Goal: Communication & Community: Answer question/provide support

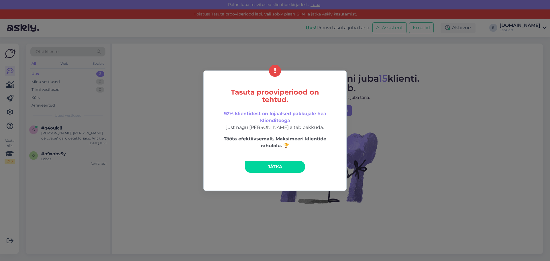
click at [268, 166] on span "Jätka" at bounding box center [275, 166] width 15 height 5
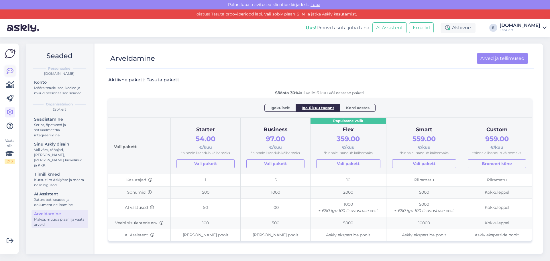
click at [12, 72] on icon at bounding box center [10, 71] width 7 height 7
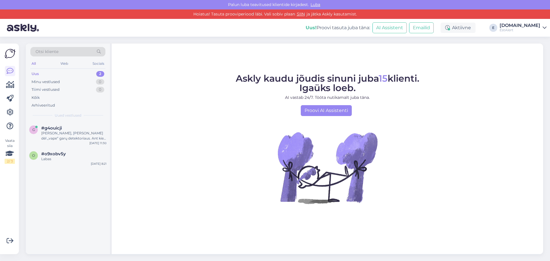
click at [54, 73] on div "Uus 2" at bounding box center [67, 74] width 75 height 8
click at [64, 132] on div "Sveiki, Klausimas dėl „vape“ garų detektoriaus. Ant kiek jautrus? Patalpai 7m x…" at bounding box center [73, 136] width 65 height 10
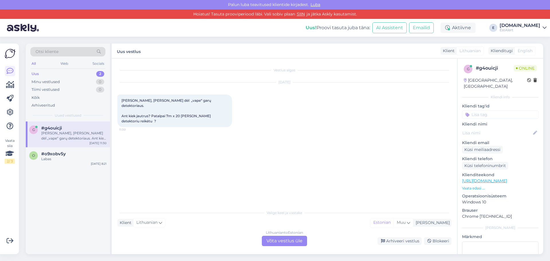
click at [294, 241] on div "Lithuanian to Estonian Võta vestlus üle" at bounding box center [284, 241] width 45 height 10
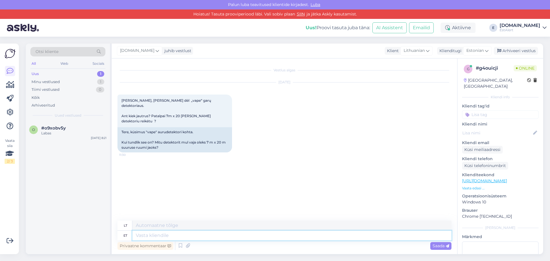
click at [230, 238] on textarea at bounding box center [291, 236] width 319 height 10
type textarea "Tere"
type textarea "Sveiki"
type textarea "Tere"
click at [440, 249] on div "Saada" at bounding box center [440, 246] width 21 height 8
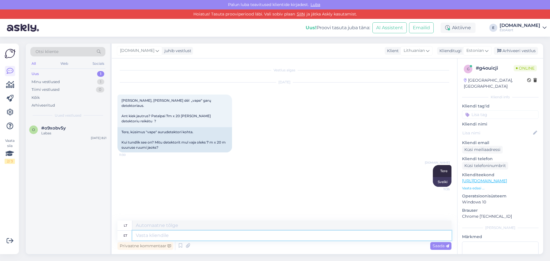
click at [374, 238] on textarea at bounding box center [291, 236] width 319 height 10
type textarea "Üks a"
type textarea "Vienas"
type textarea "Üks seade o"
type textarea "Vienas įrenginys"
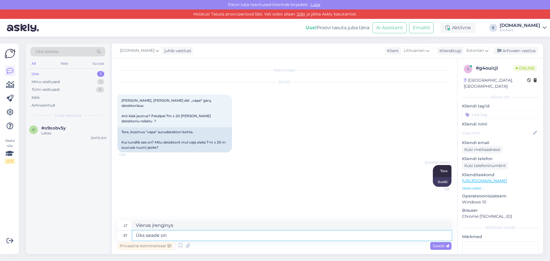
type textarea "Üks seade on"
type textarea "Vienas įrenginys yra"
type textarea "Üks seade on mõeldud"
type textarea "Vienas įrenginys yra suprojektuotas"
type textarea "Üks seade on mõeldud 6m2"
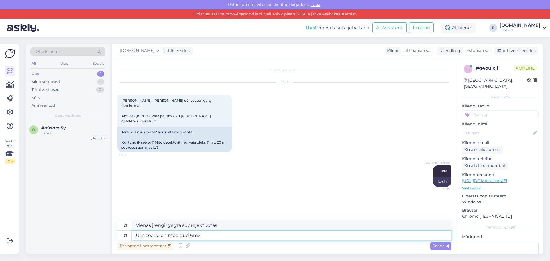
type textarea "Vienas įrenginys skirtas 6 m² plotui."
type textarea "Üks seade on mõeldud 6m2 suurusele a"
type textarea "Vienas prietaisas skirtas 6 m² plotui"
type textarea "Üks seade on mõeldud 6m2 suurusele alale"
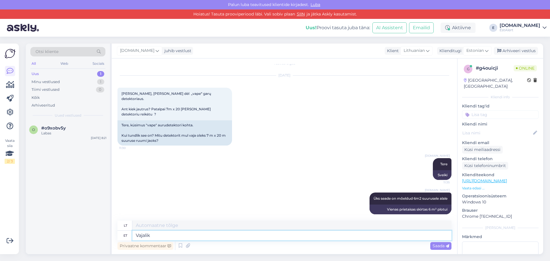
type textarea "Vajalik"
type textarea "Būtinas"
type textarea "Vajalik on t"
type textarea "Tai būtina"
type textarea "Vajalik on toide"
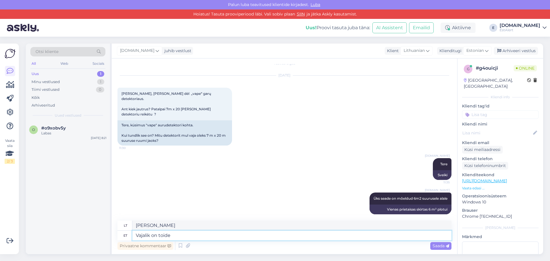
type textarea "Reikalinga galia."
type textarea "Vajalik on toide 230V"
type textarea "Reikalingas 230 V maitinimo šaltinis"
type textarea "Vajalik on toide 230V ja"
type textarea "Reikalingas 230 V maitinimo šaltinis ir"
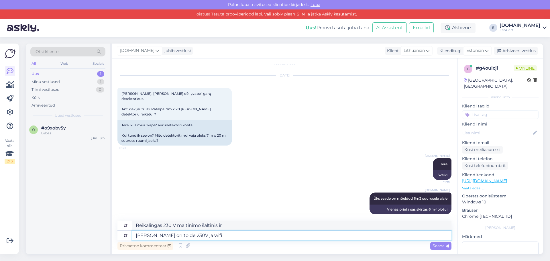
type textarea "Vajalik on toide 230V ja wifi ü"
type textarea "Reikalingas 230 V maitinimas ir belaidis internetas."
type textarea "Vajalik on toide 230V ja wifi üh"
type textarea "Reikalingas 230 V maitinimo šaltinis ir belaidis internetas"
type textarea "Vajalik on toide 230V ja wifi ühendus sagedusel"
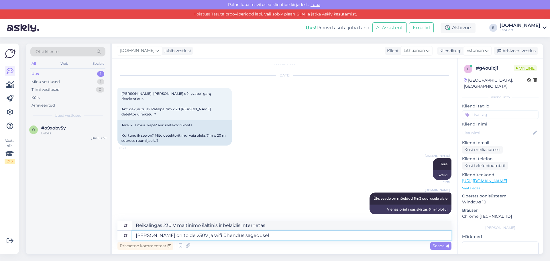
type textarea "Reikalingas 230 V maitinimo šaltinis ir „Wi-Fi“ ryšio dažnis"
type textarea "Vajalik on toide 230V ja wifi ühendus sagedusel"
type textarea "Reikalingas 230 V maitinimo šaltinis ir „Wi-Fi“ ryšys, kurio dažnis"
type textarea "Vajalik on toide 230V ja wifi ühendus sagedusel 2.4"
type textarea "Reikalingas 230 V maitinimo šaltinis ir 2 dažnio „WiFi“ ryšys."
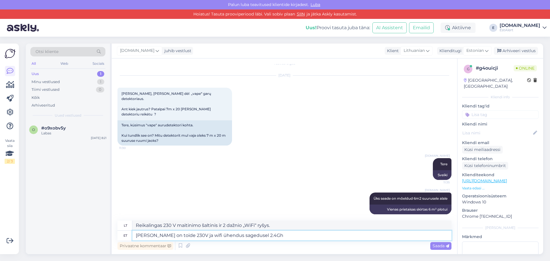
type textarea "Vajalik on toide 230V ja wifi ühendus sagedusel 2.4Ghz"
type textarea "Reikalingas 230 V maitinimo šaltinis ir 2.4Ghz „Wi-Fi“ ryšys."
type textarea "Vajalik on toide 230V ja wifi ühendus sagedusel 2.4Ghz"
click at [434, 245] on span "Saada" at bounding box center [441, 245] width 17 height 5
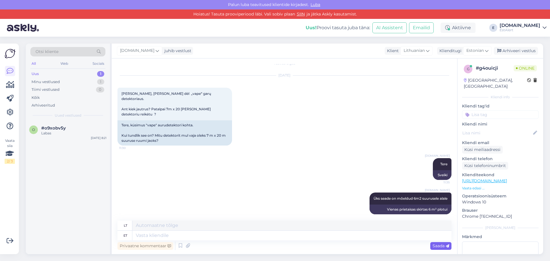
scroll to position [41, 0]
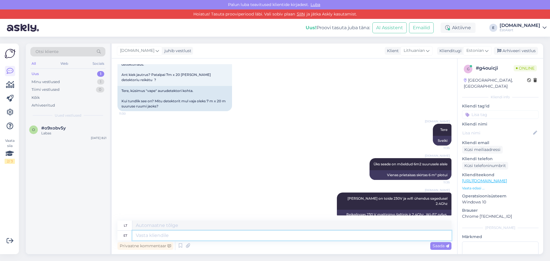
click at [324, 236] on textarea at bounding box center [291, 236] width 319 height 10
type textarea "Seadmed"
type textarea "Įranga"
type textarea "Seadmed on"
type textarea "Įrenginiai yra"
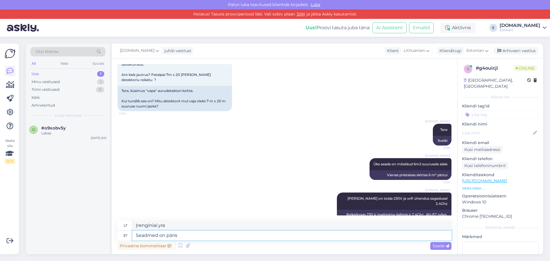
type textarea "Seadmed on päris"
type textarea "Įrenginiai yra tikri"
type textarea "Seadmed on päris tundlikud"
type textarea "Prietaisai yra gana jautrūs"
click at [174, 234] on textarea "Seadmed on päris tundlikud" at bounding box center [291, 236] width 319 height 10
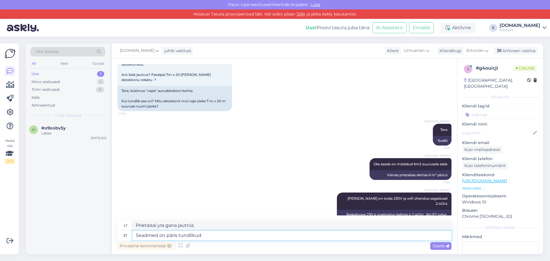
click at [174, 234] on textarea "Seadmed on päris tundlikud" at bounding box center [291, 236] width 319 height 10
type textarea "Seadmed on tundlikud"
type textarea "Prietaisai yra jautrūs"
click at [246, 235] on textarea "Seadmed on tundlikud" at bounding box center [291, 236] width 319 height 10
type textarea "Seadmed on tundlikud ja"
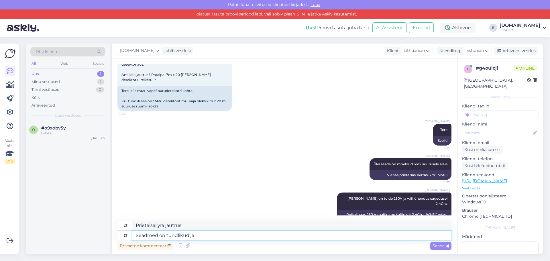
type textarea "Prietaisai yra jautrūs ir"
type textarea "Seadmed on tundlikud ja kasutusel"
type textarea "Prietaisai yra jautrūs ir naudojami"
type textarea "Seadmed on tundlikud ja kasutusel juba"
type textarea "Įrenginiai yra jautrūs ir jau naudojami."
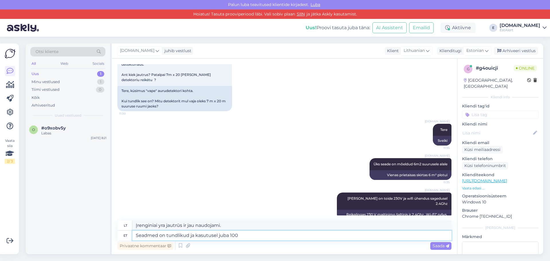
type textarea "Seadmed on tundlikud ja kasutusel juba 100+"
type textarea "Įrenginiai yra jautrūs ir naudojami 100 metų."
type textarea "Seadmed on tundlikud ja kasutusel juba 100+ k"
type textarea "Šie prietaisai yra jautrūs ir naudojami daugiau nei 100 metų."
type textarea "Seadmed on tundlikud ja kasutusel juba 100+ koolis"
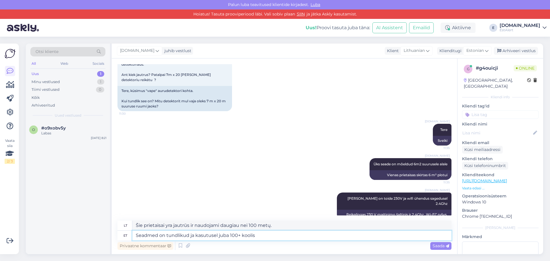
type textarea "Įrenginiai yra jautrūs ir jau naudojami daugiau nei 100 mokyklų."
type textarea "Seadmed on tundlikud ja kasutusel juba 100+ koolis üle"
type textarea "Šie prietaisai yra jautrūs ir jau naudojami daugiau nei 100 mokyklų visoje šaly…"
type textarea "Seadmed on tundlikud ja kasutusel juba 100+ koolis üle Baltikumi"
type textarea "Įrenginiai yra jautrūs ir jau naudojami daugiau nei 100 mokyklų visoje Baltijos…"
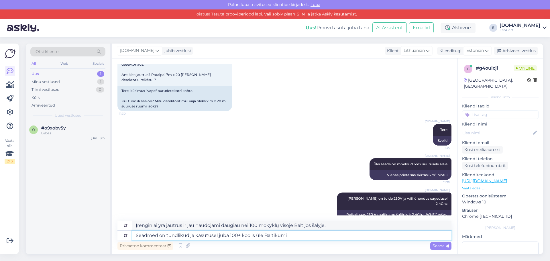
click at [224, 235] on textarea "Seadmed on tundlikud ja kasutusel juba 100+ koolis üle Baltikumi" at bounding box center [291, 236] width 319 height 10
type textarea "Seadmed on tundlikud ja kasutusel 100+ koolis üle Baltikumi"
type textarea "Įrenginiai yra jautrūs ir naudojami daugiau nei 100 mokyklų visoje Baltijos šal…"
type textarea "Seadmed on tundlikud ja kasutusel 100+ koolis üle Baltikumi"
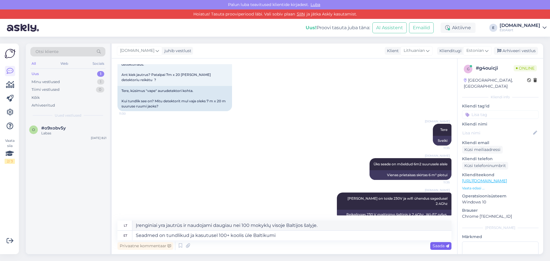
click at [442, 245] on span "Saada" at bounding box center [441, 245] width 17 height 5
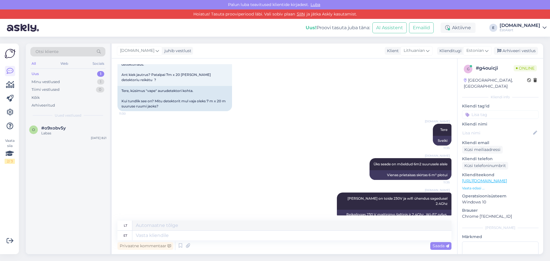
scroll to position [81, 0]
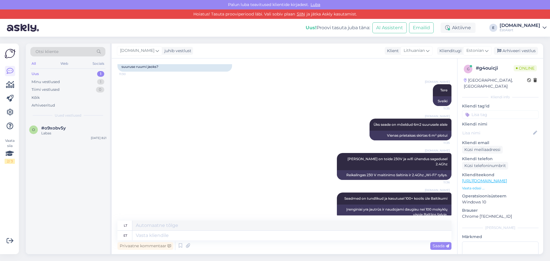
click at [58, 75] on div "Uus 1" at bounding box center [67, 74] width 75 height 8
click at [70, 130] on div "#o9xobv5y" at bounding box center [73, 128] width 65 height 5
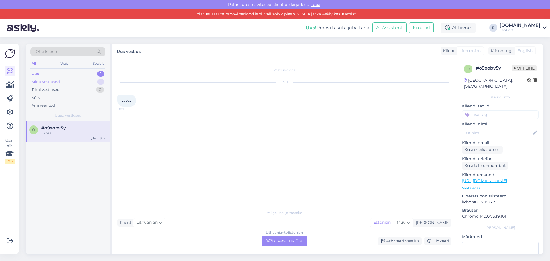
click at [61, 81] on div "Minu vestlused 1" at bounding box center [67, 82] width 75 height 8
click at [73, 74] on div "Uus 1" at bounding box center [67, 74] width 75 height 8
click at [73, 79] on div "Minu vestlused 1" at bounding box center [67, 82] width 75 height 8
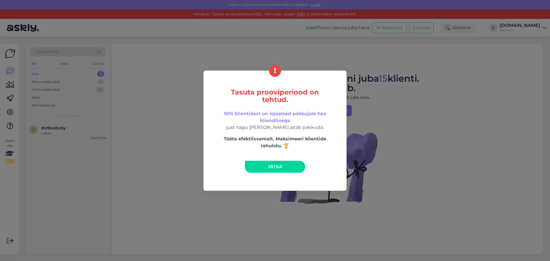
click at [261, 166] on link "Jätka" at bounding box center [275, 167] width 60 height 12
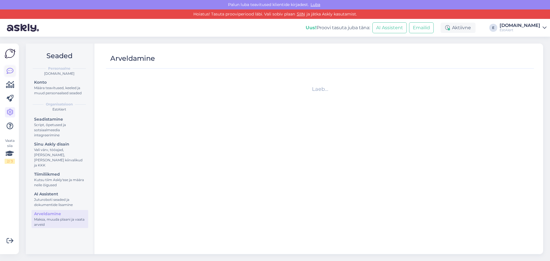
click at [8, 72] on icon at bounding box center [10, 71] width 7 height 7
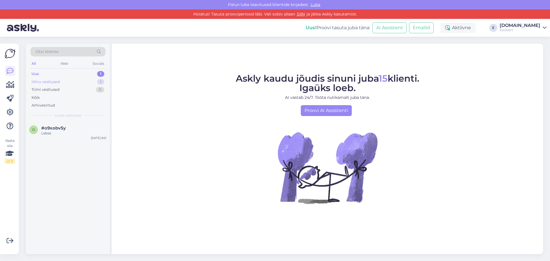
click at [65, 85] on div "Minu vestlused 1" at bounding box center [67, 82] width 75 height 8
